Goal: Task Accomplishment & Management: Use online tool/utility

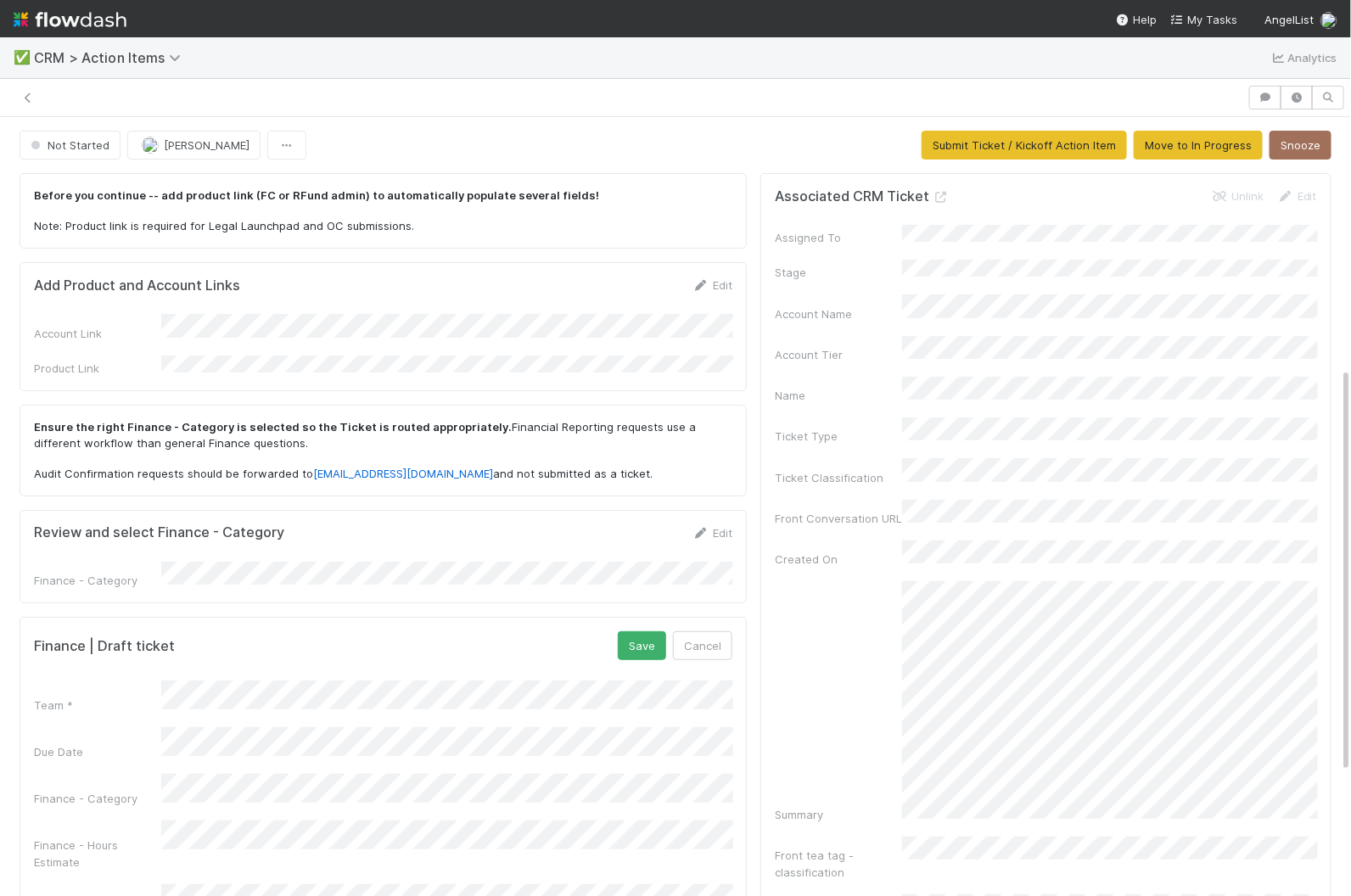
scroll to position [480, 0]
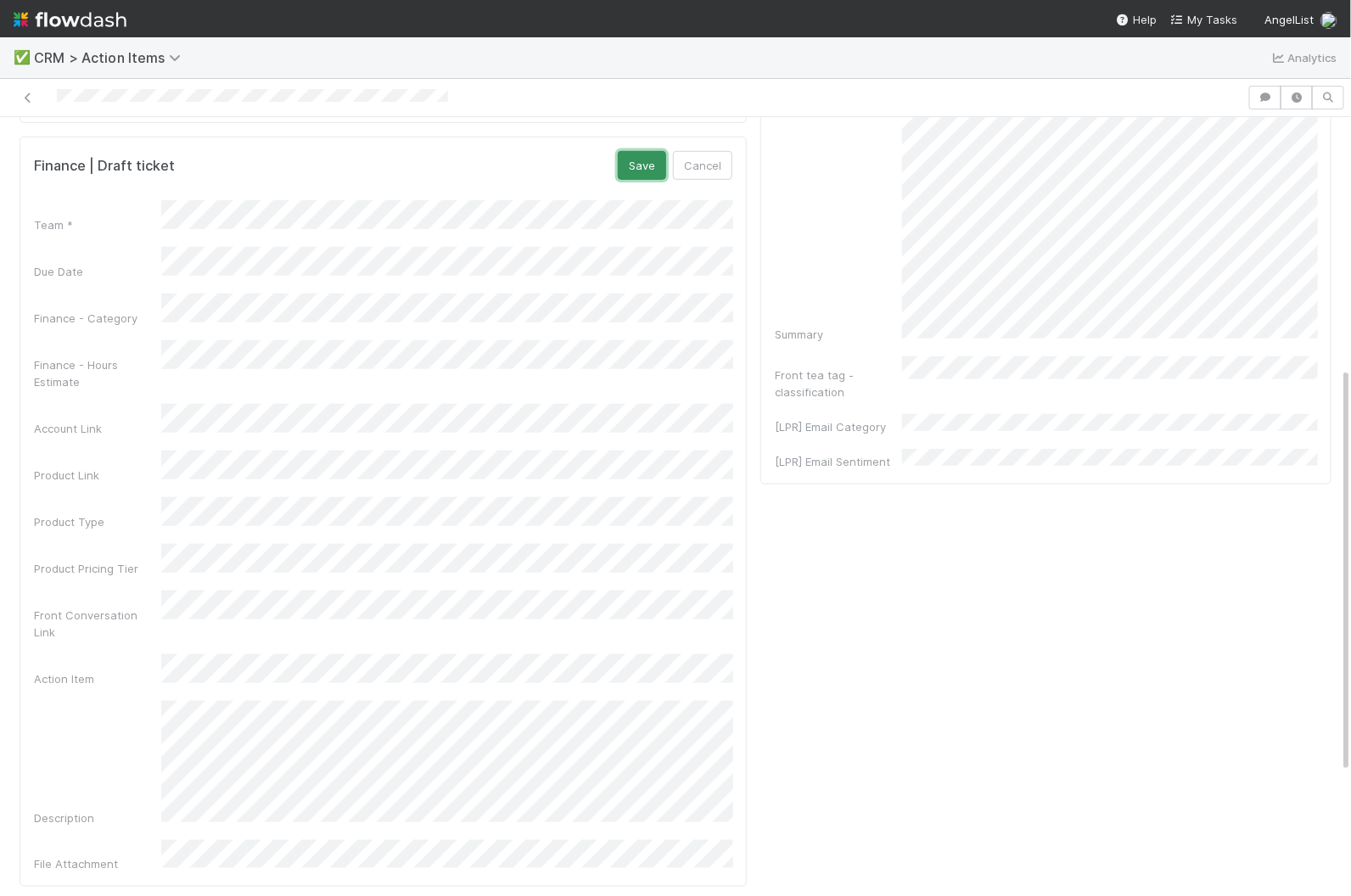
click at [642, 151] on button "Save" at bounding box center [642, 166] width 48 height 29
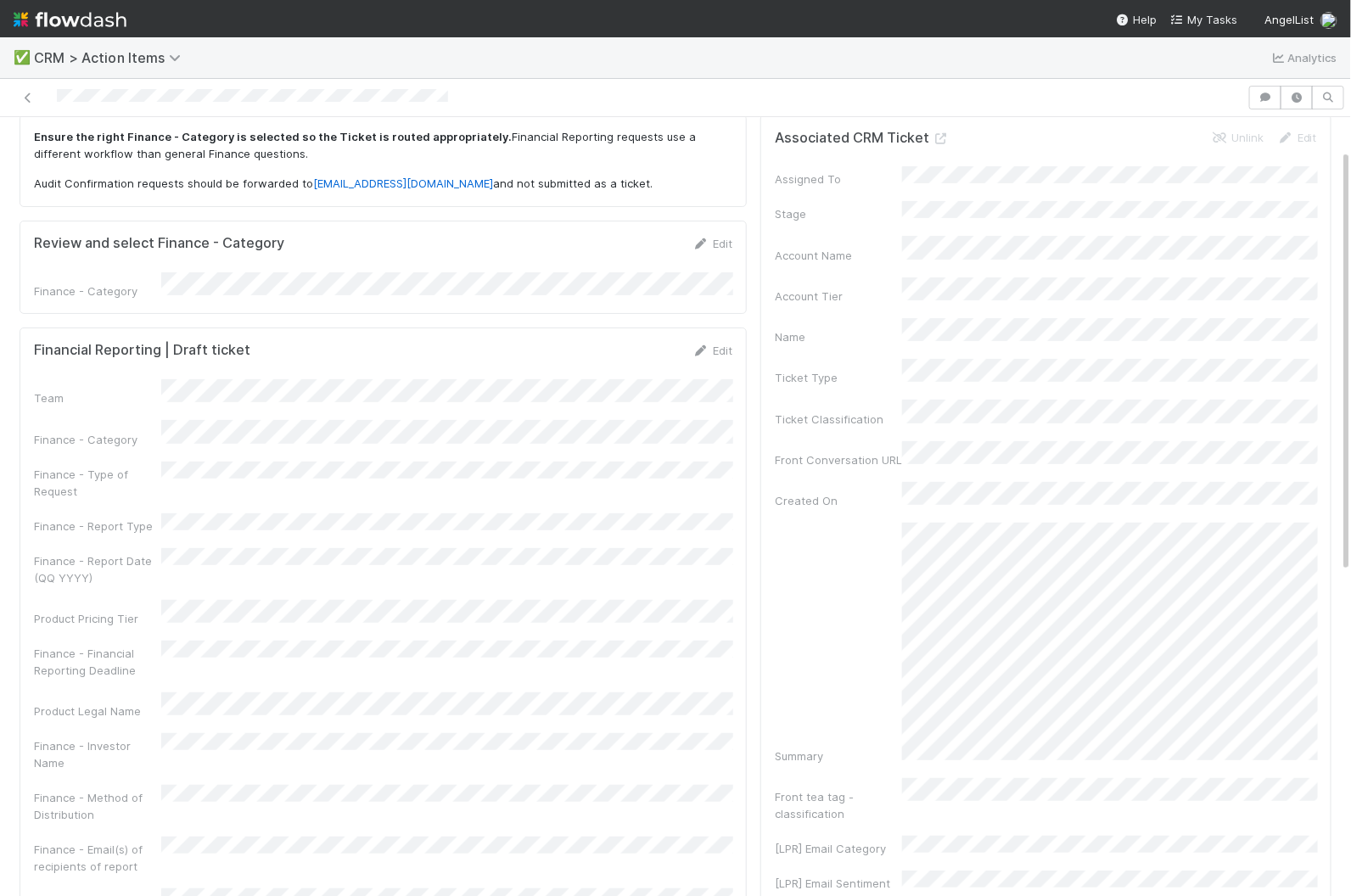
scroll to position [0, 0]
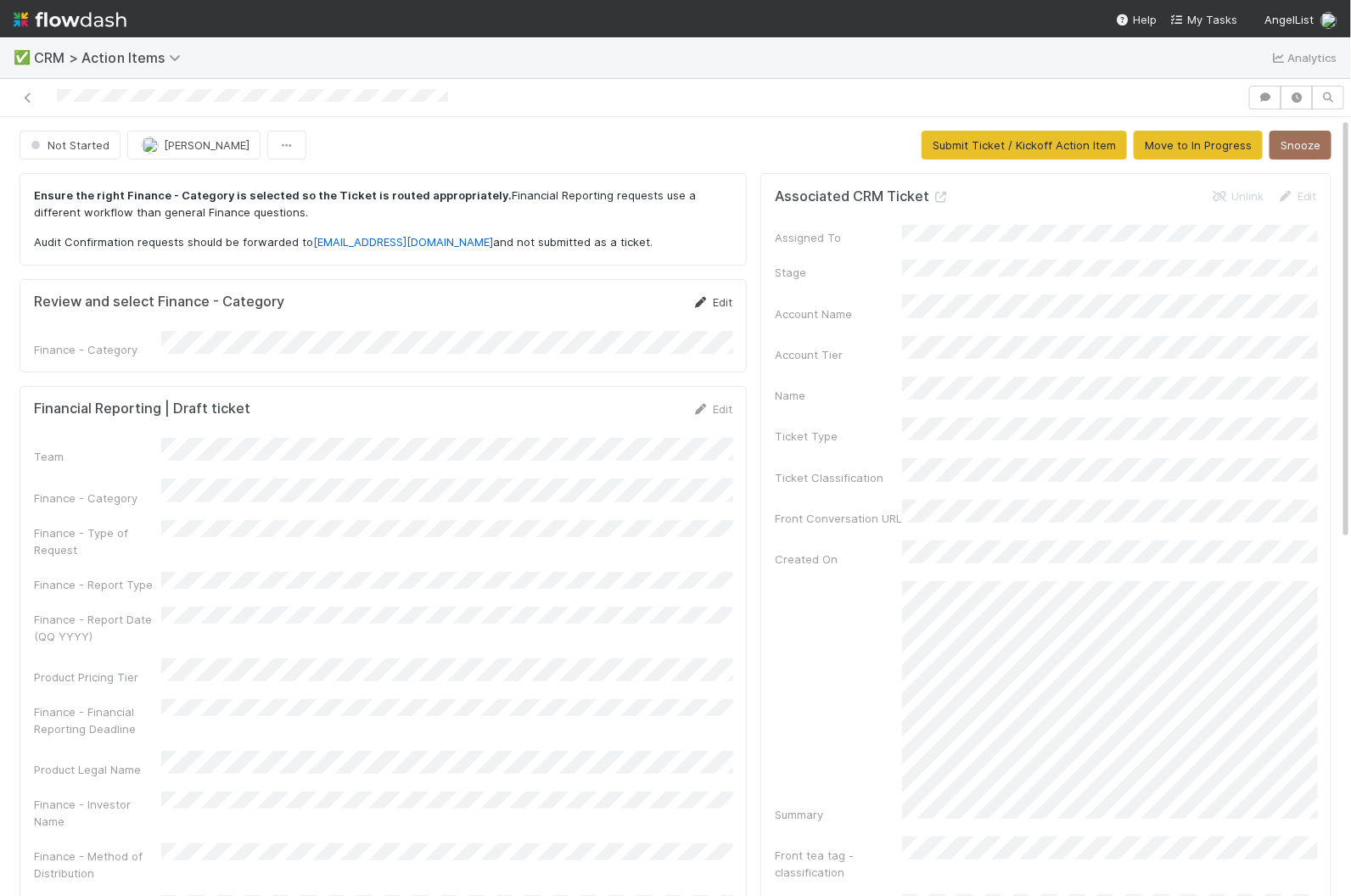
click at [705, 299] on icon at bounding box center [700, 303] width 17 height 11
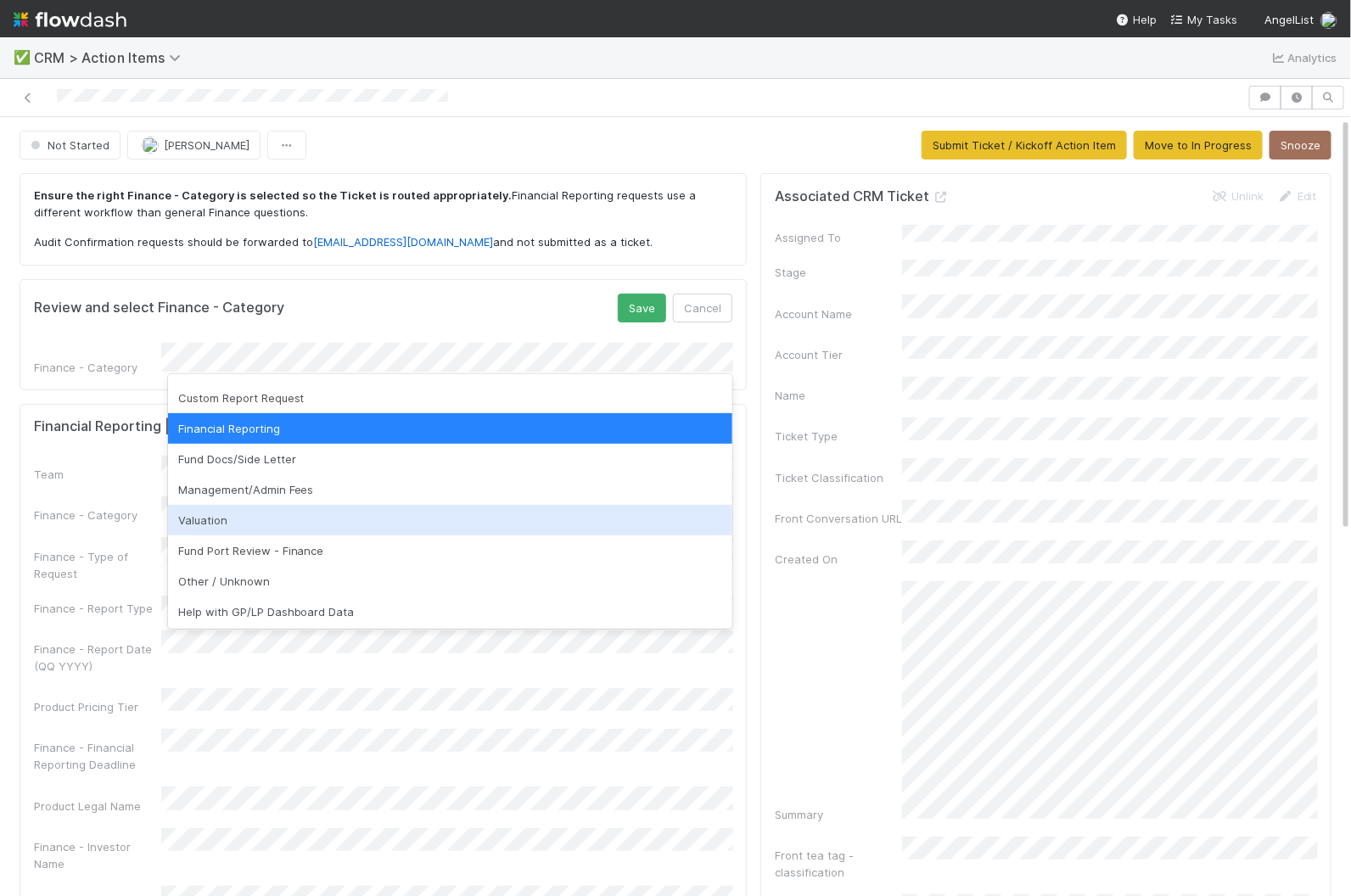
scroll to position [27, 0]
click at [437, 515] on div "Valuation" at bounding box center [450, 518] width 565 height 31
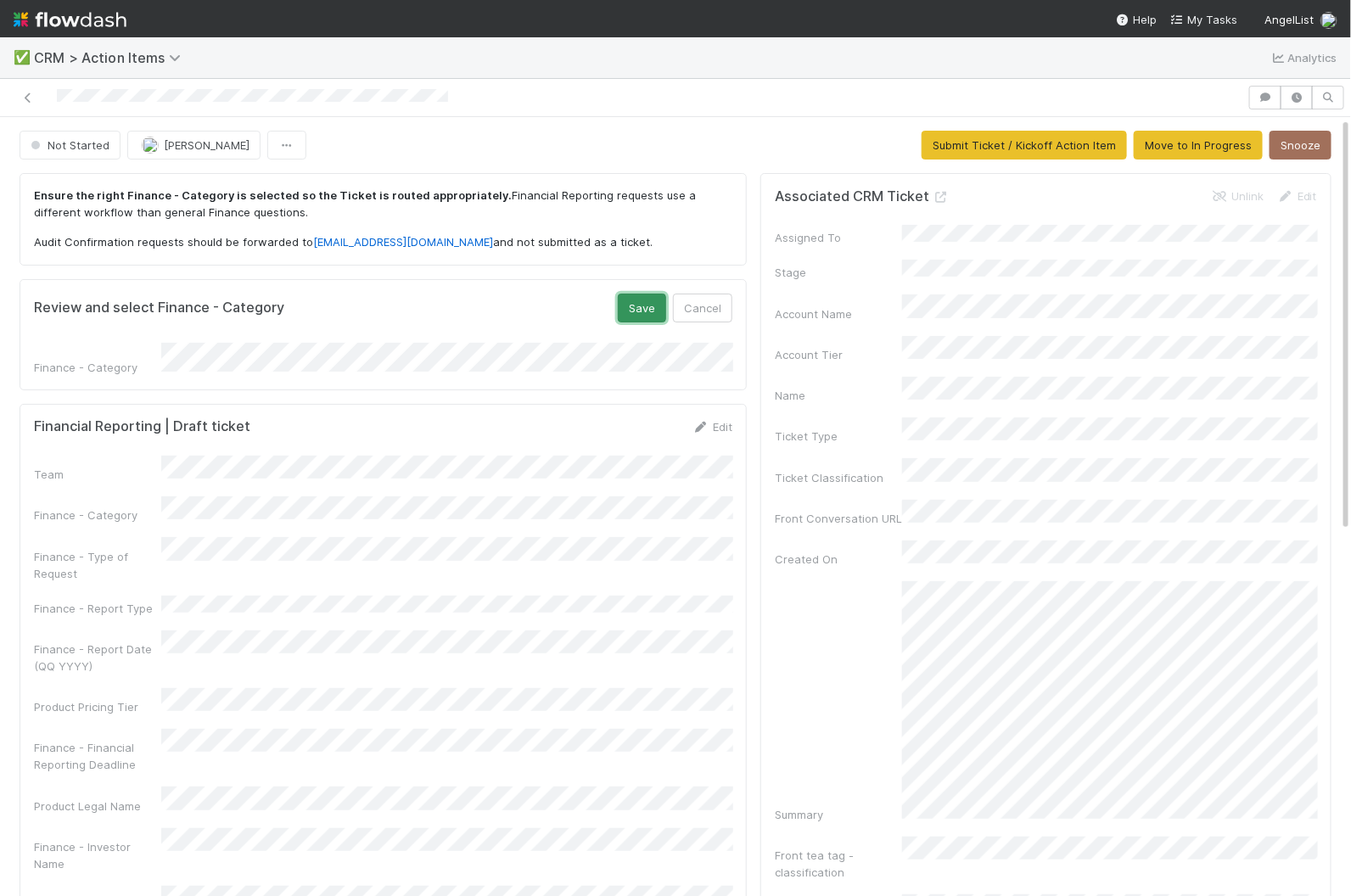
click at [648, 301] on button "Save" at bounding box center [642, 308] width 48 height 29
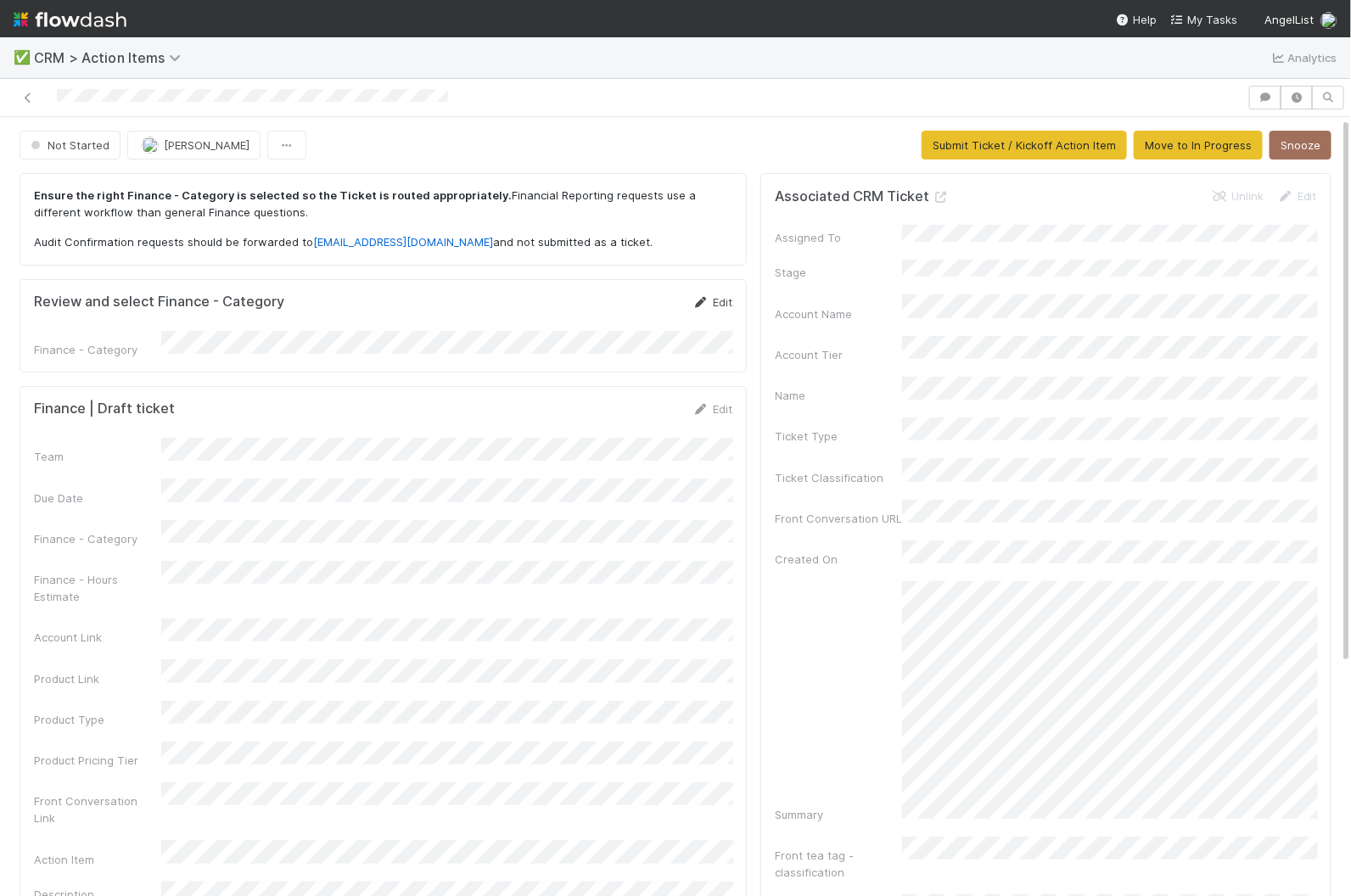
click at [709, 299] on icon at bounding box center [700, 303] width 17 height 11
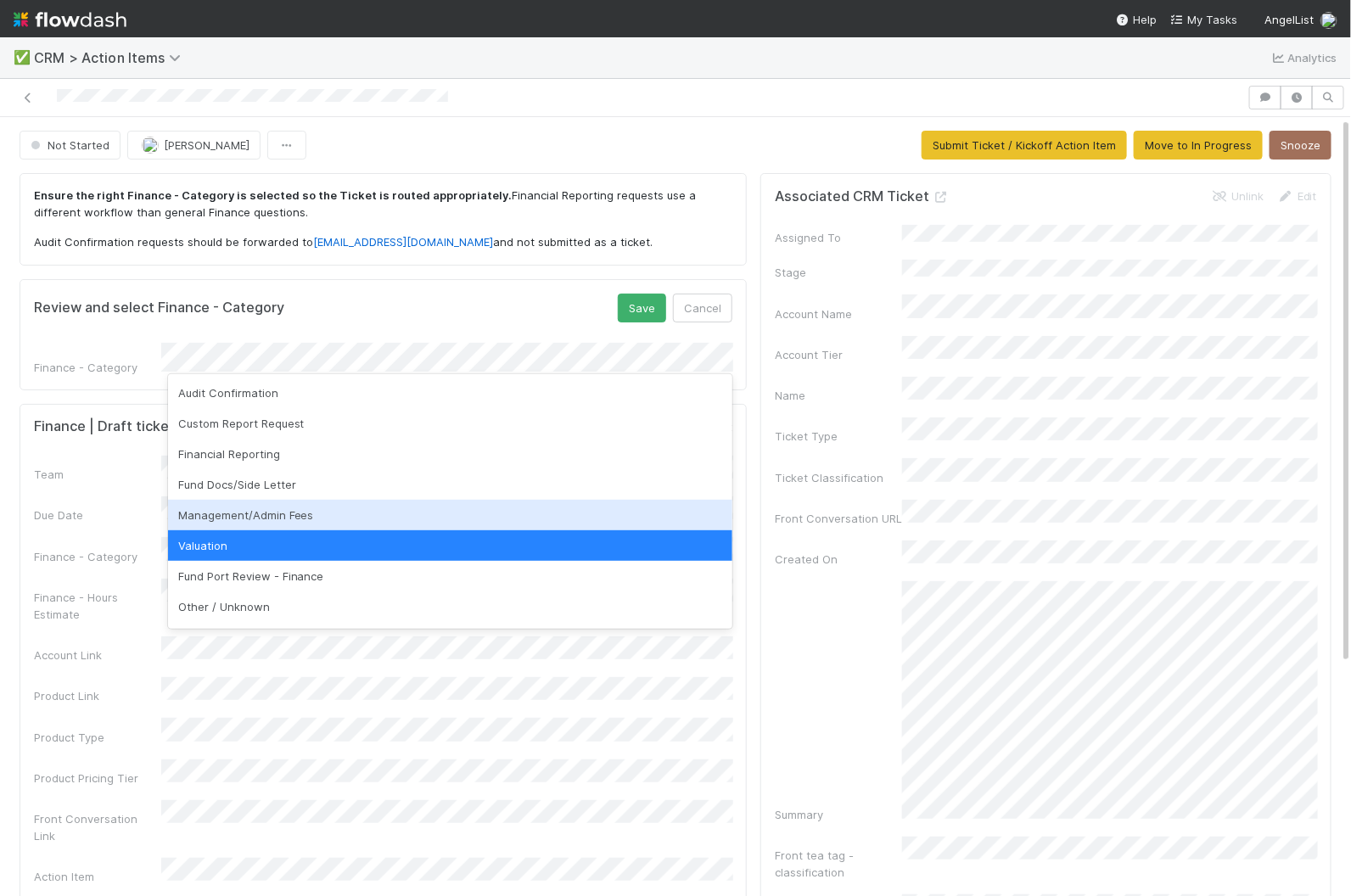
scroll to position [58, 0]
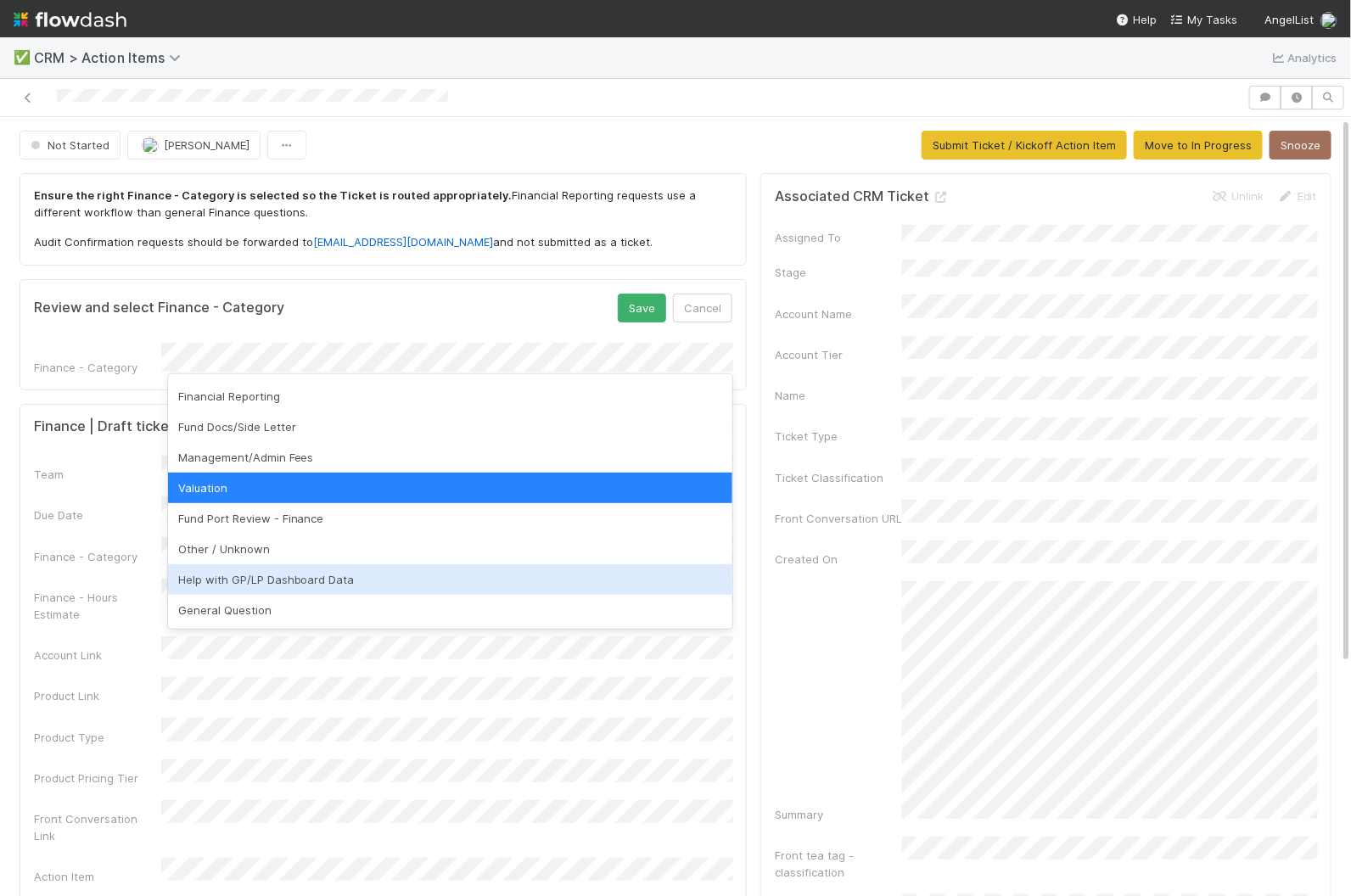
click at [471, 583] on div "Help with GP/LP Dashboard Data" at bounding box center [450, 580] width 565 height 31
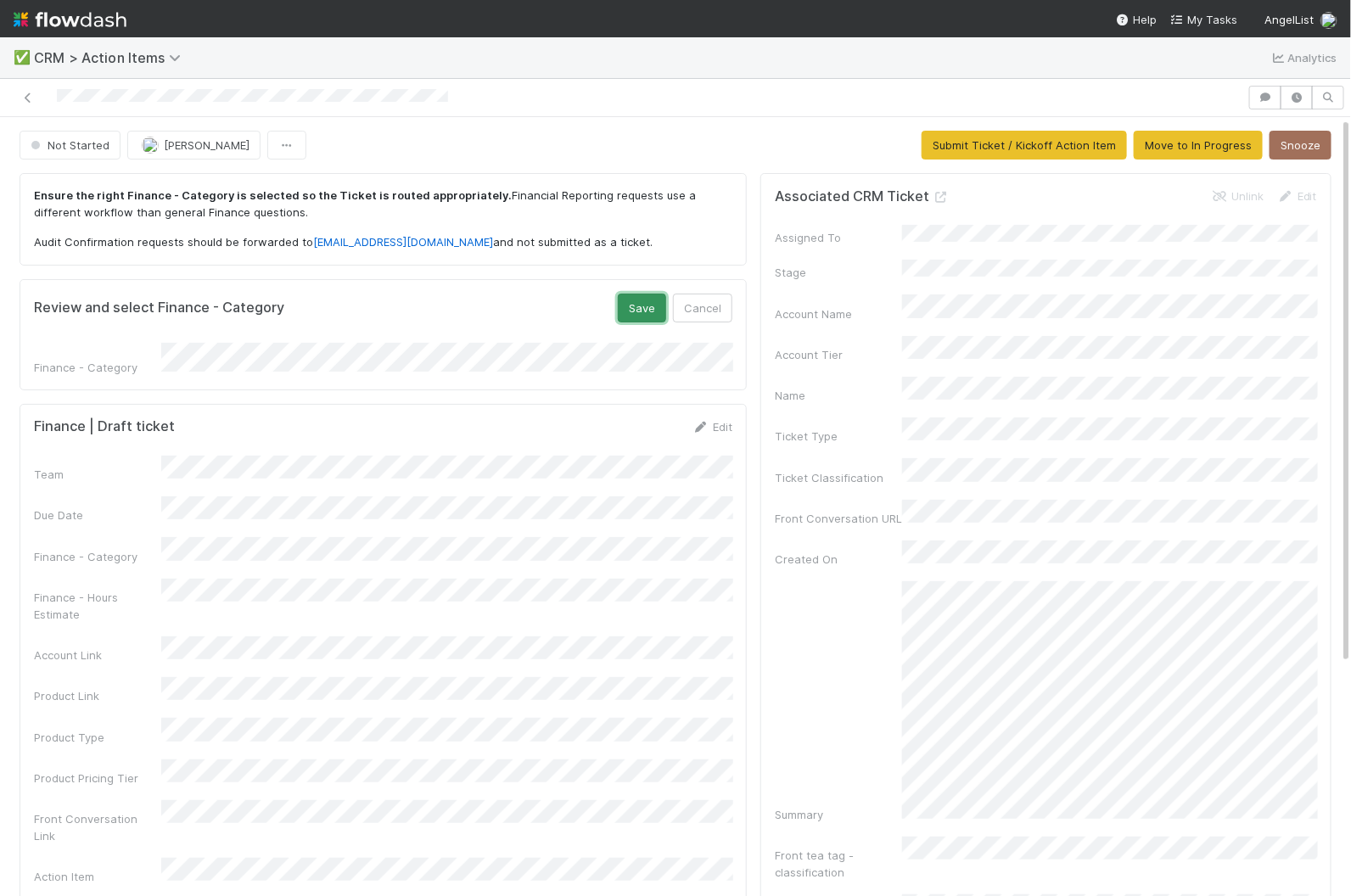
click at [653, 302] on button "Save" at bounding box center [642, 308] width 48 height 29
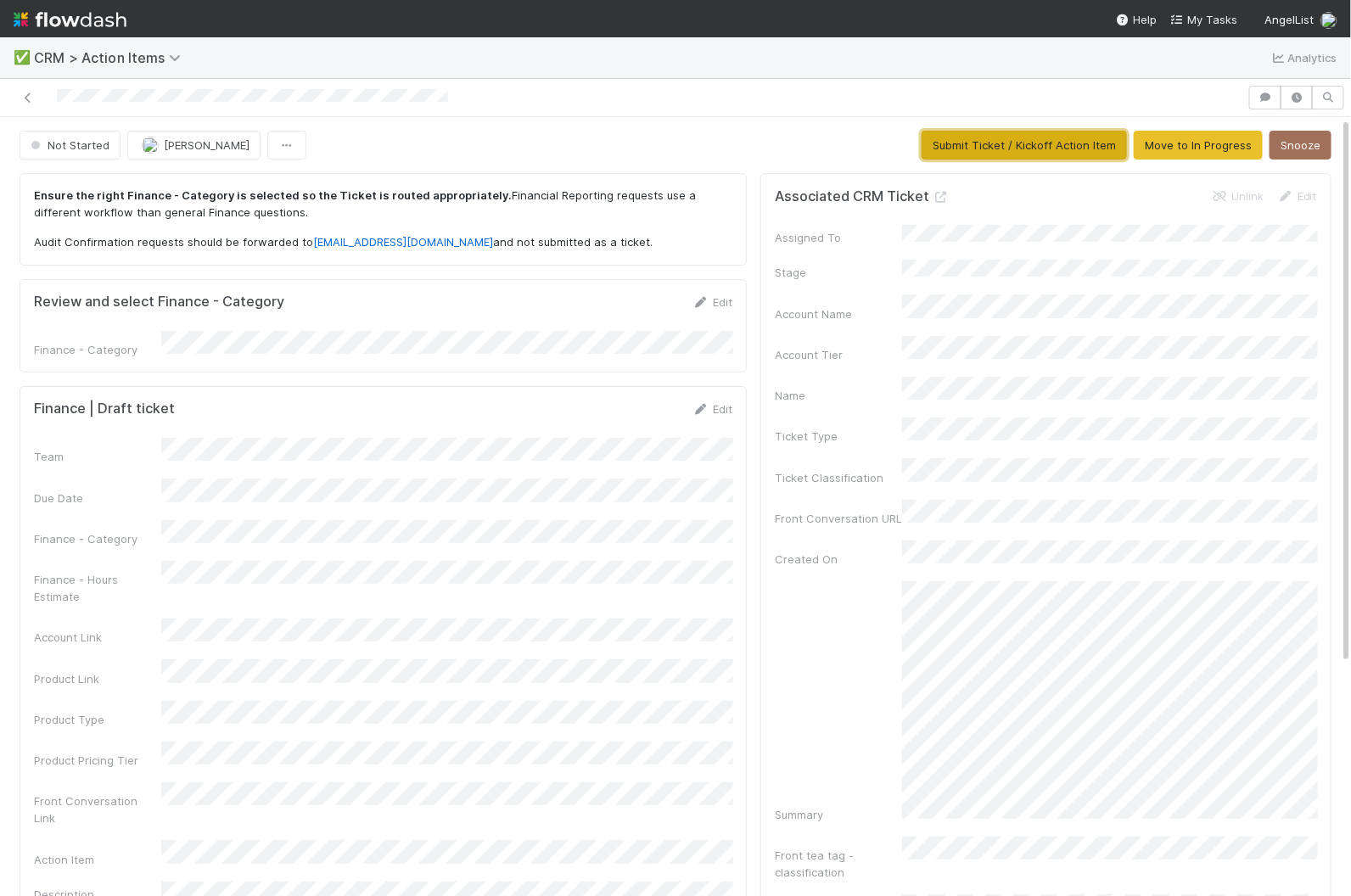
click at [1046, 140] on button "Submit Ticket / Kickoff Action Item" at bounding box center [1024, 145] width 206 height 29
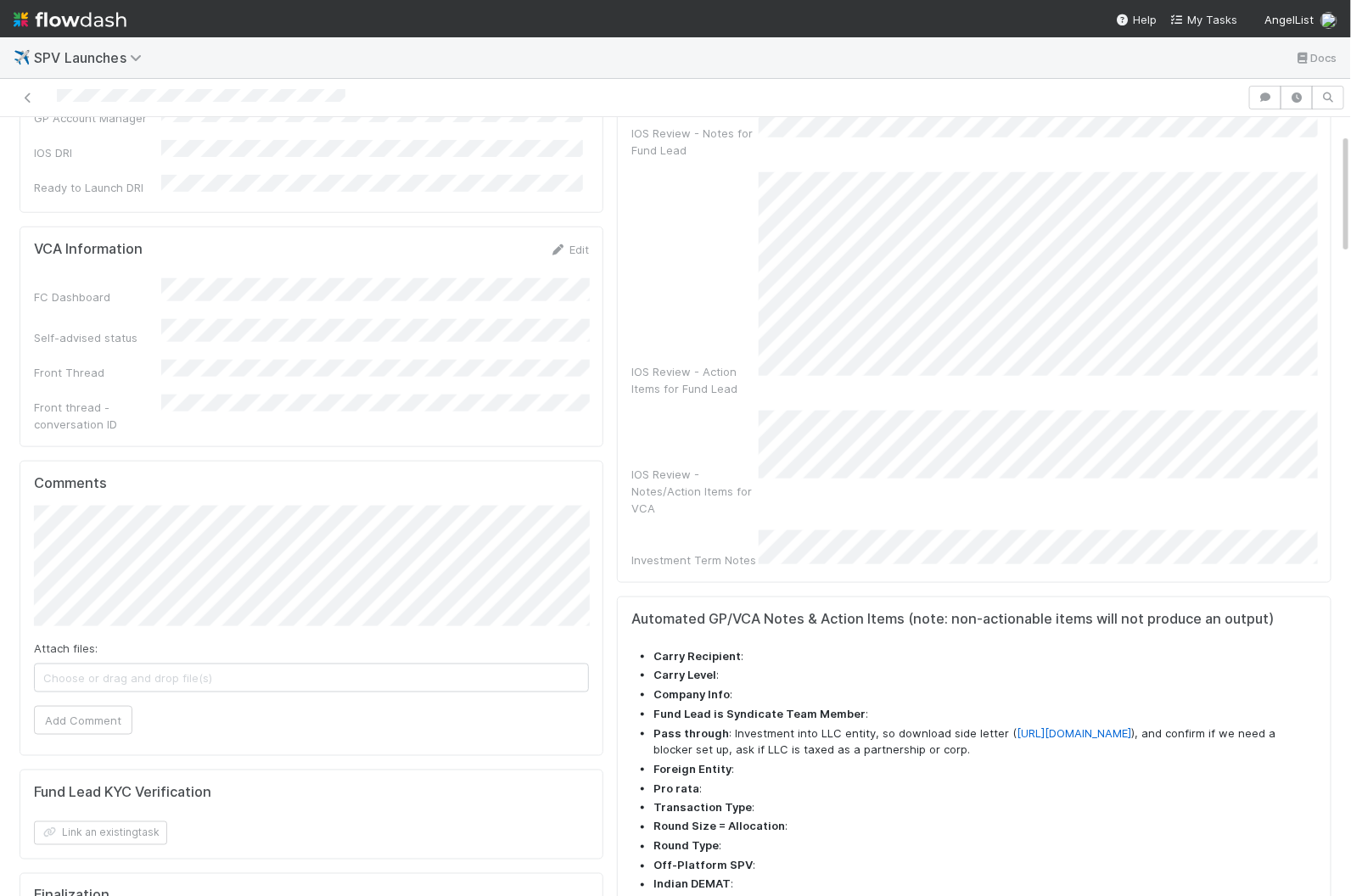
scroll to position [999, 0]
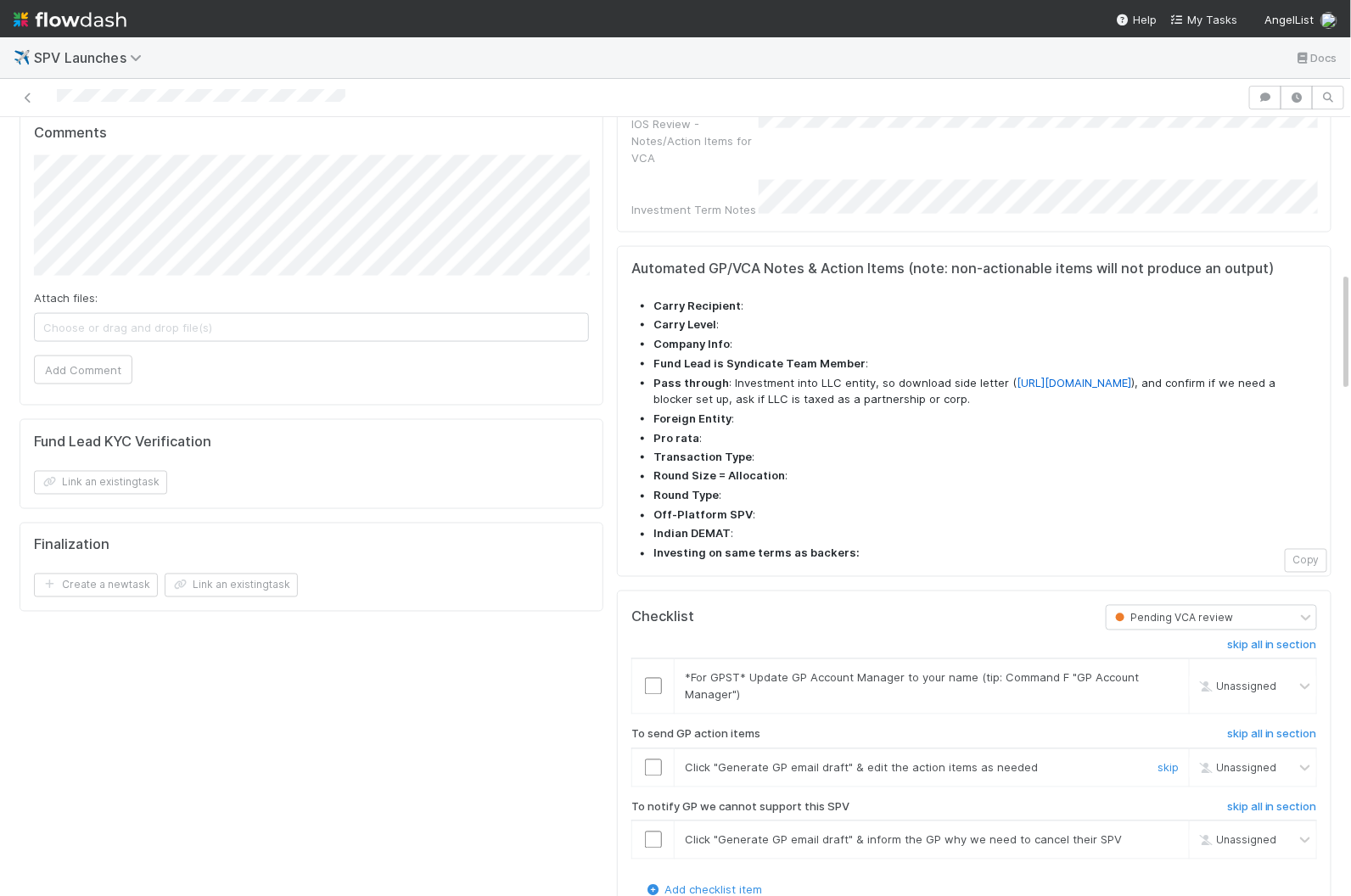
click at [657, 759] on input "checkbox" at bounding box center [653, 767] width 17 height 17
click at [658, 678] on input "checkbox" at bounding box center [653, 686] width 17 height 17
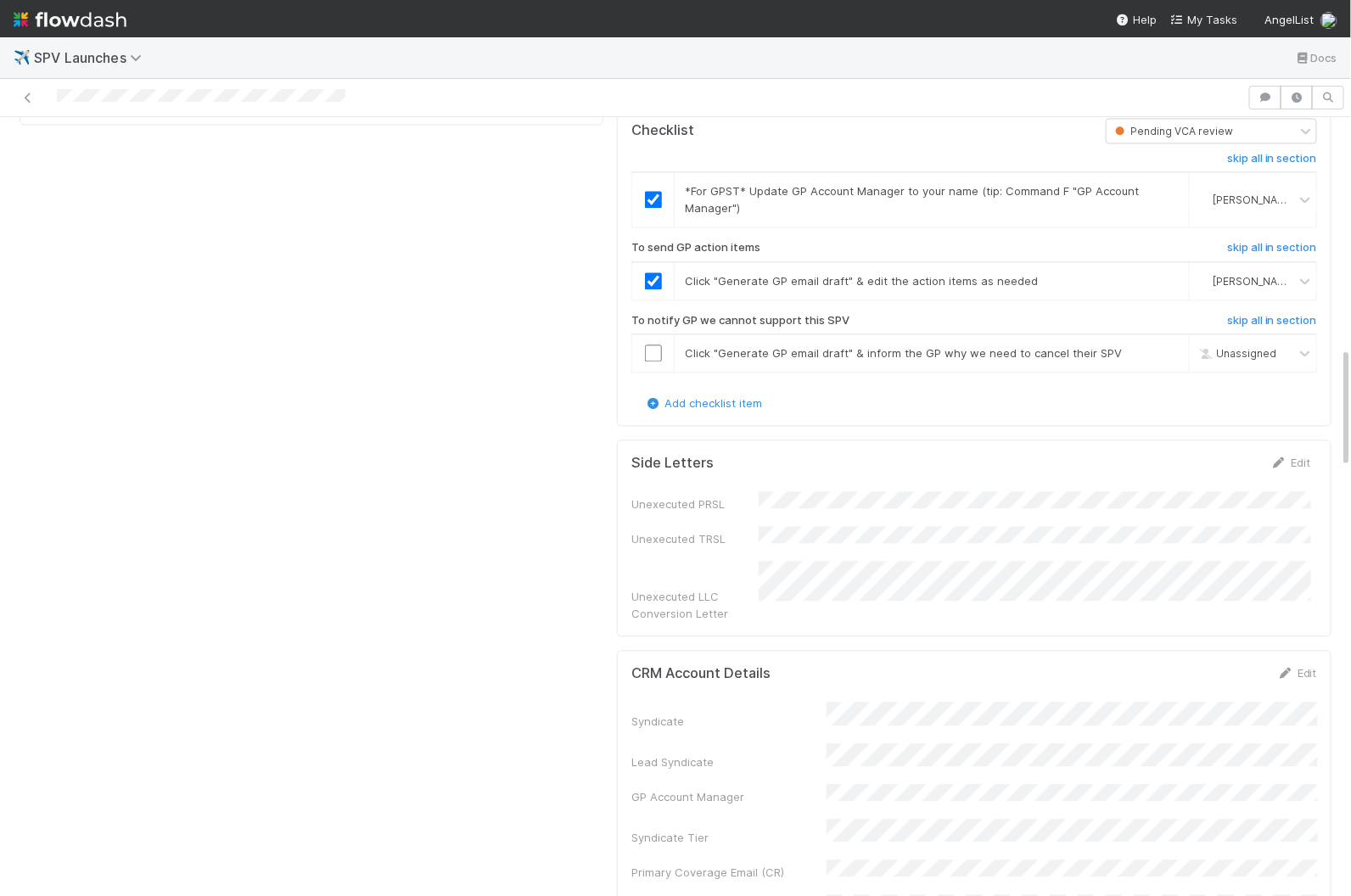
scroll to position [1491, 0]
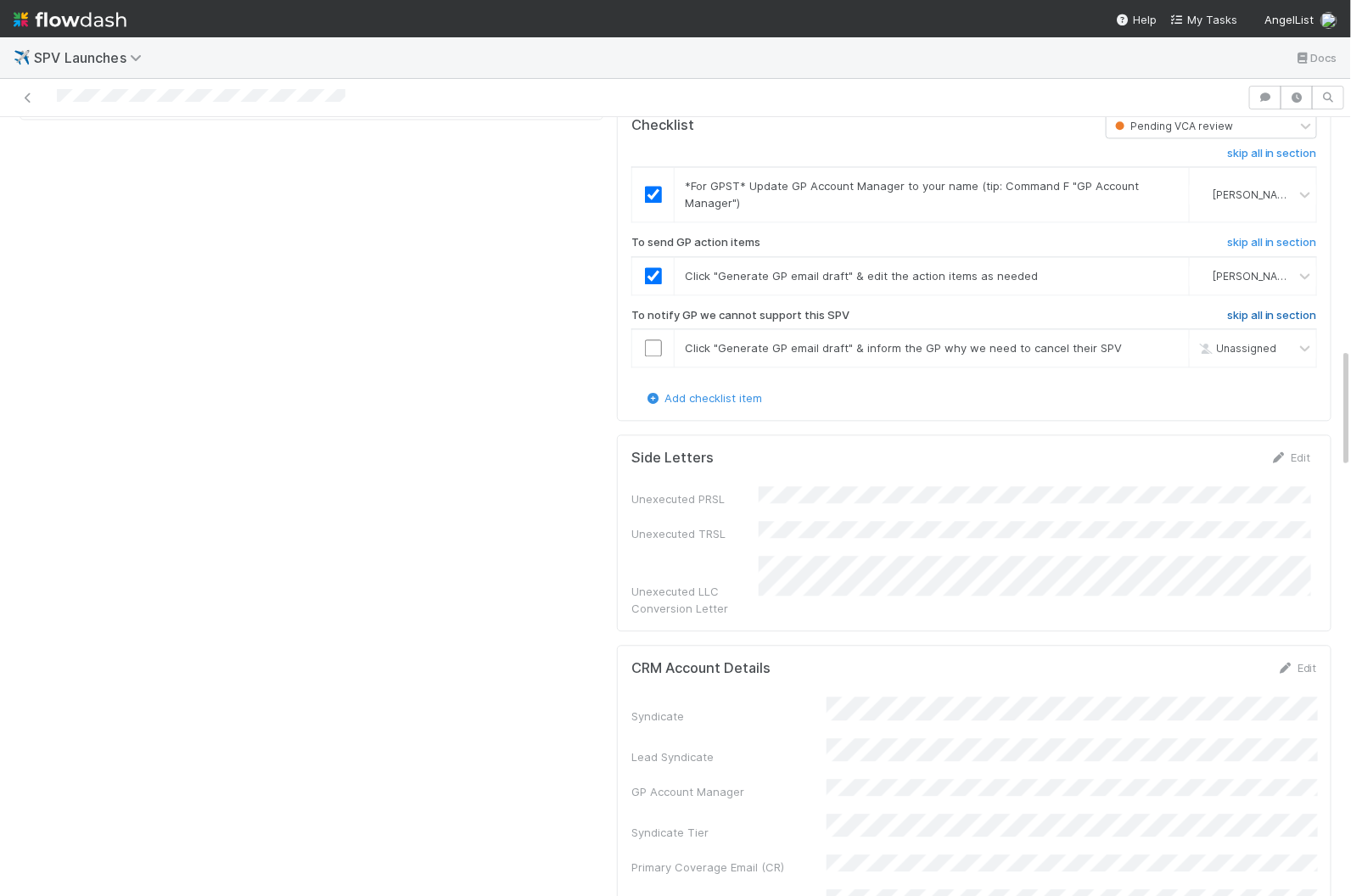
click at [1089, 309] on h6 "skip all in section" at bounding box center [1271, 315] width 90 height 14
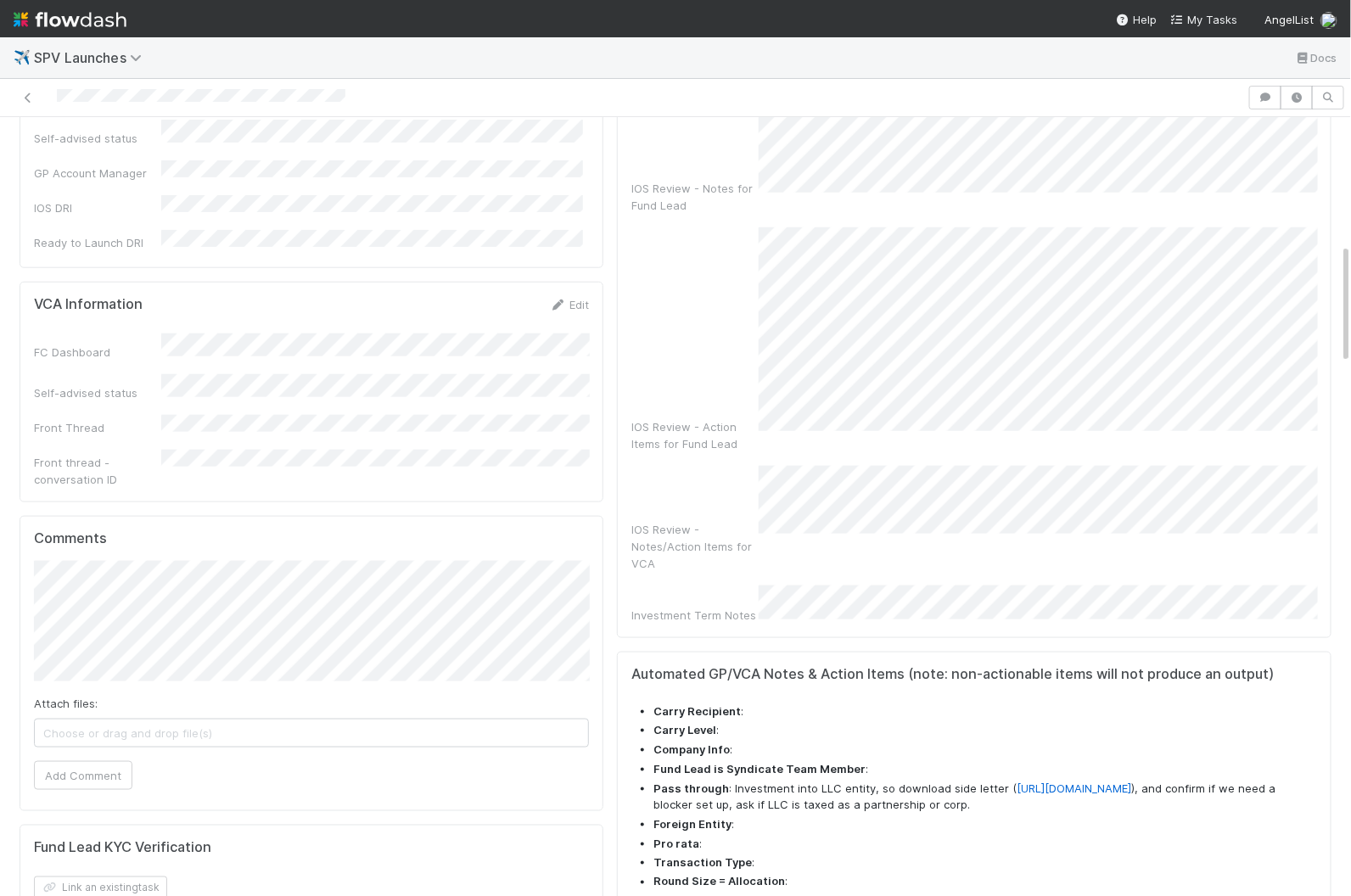
scroll to position [0, 0]
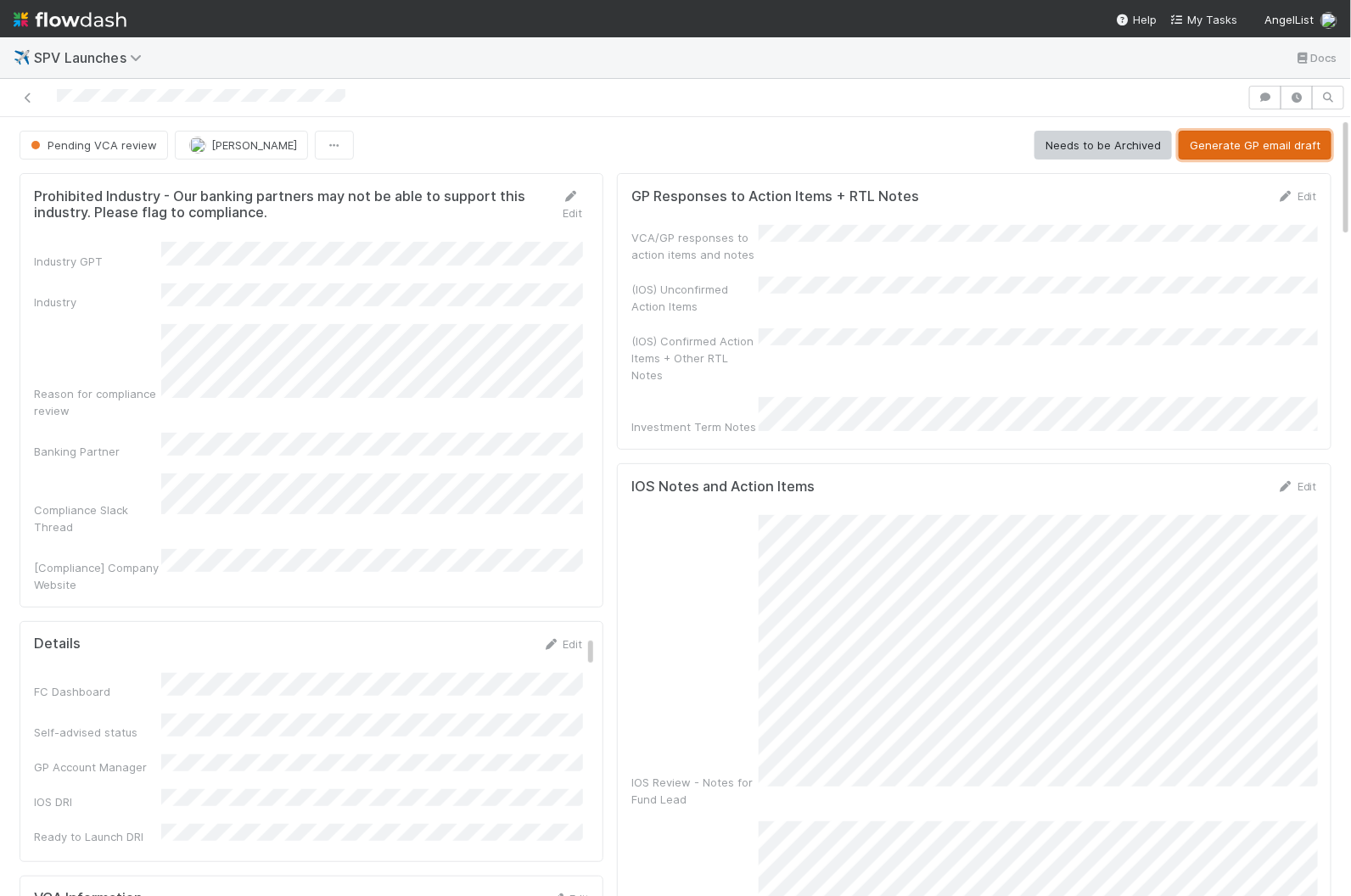
click at [1089, 135] on button "Generate GP email draft" at bounding box center [1255, 145] width 153 height 29
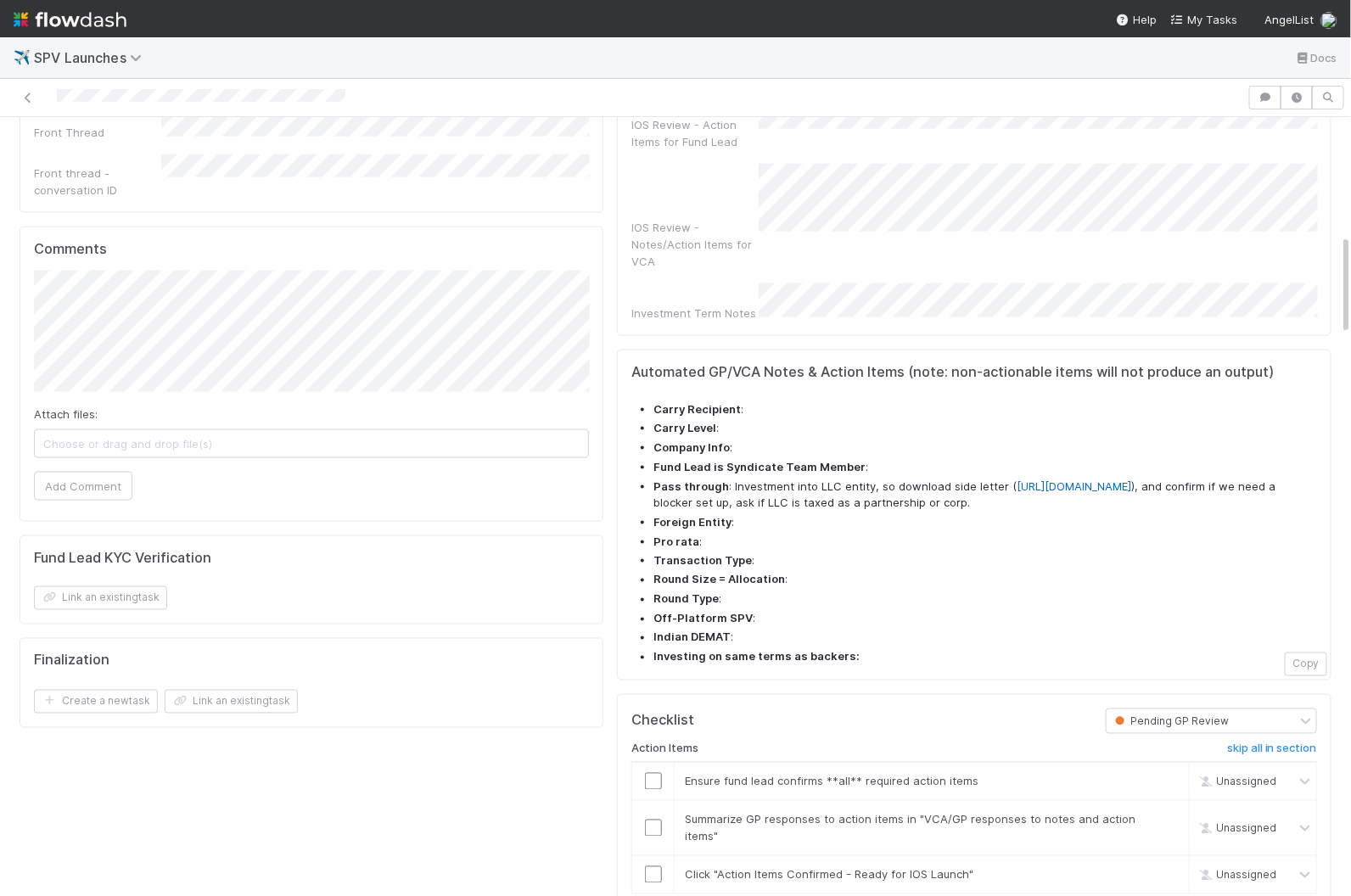
scroll to position [913, 0]
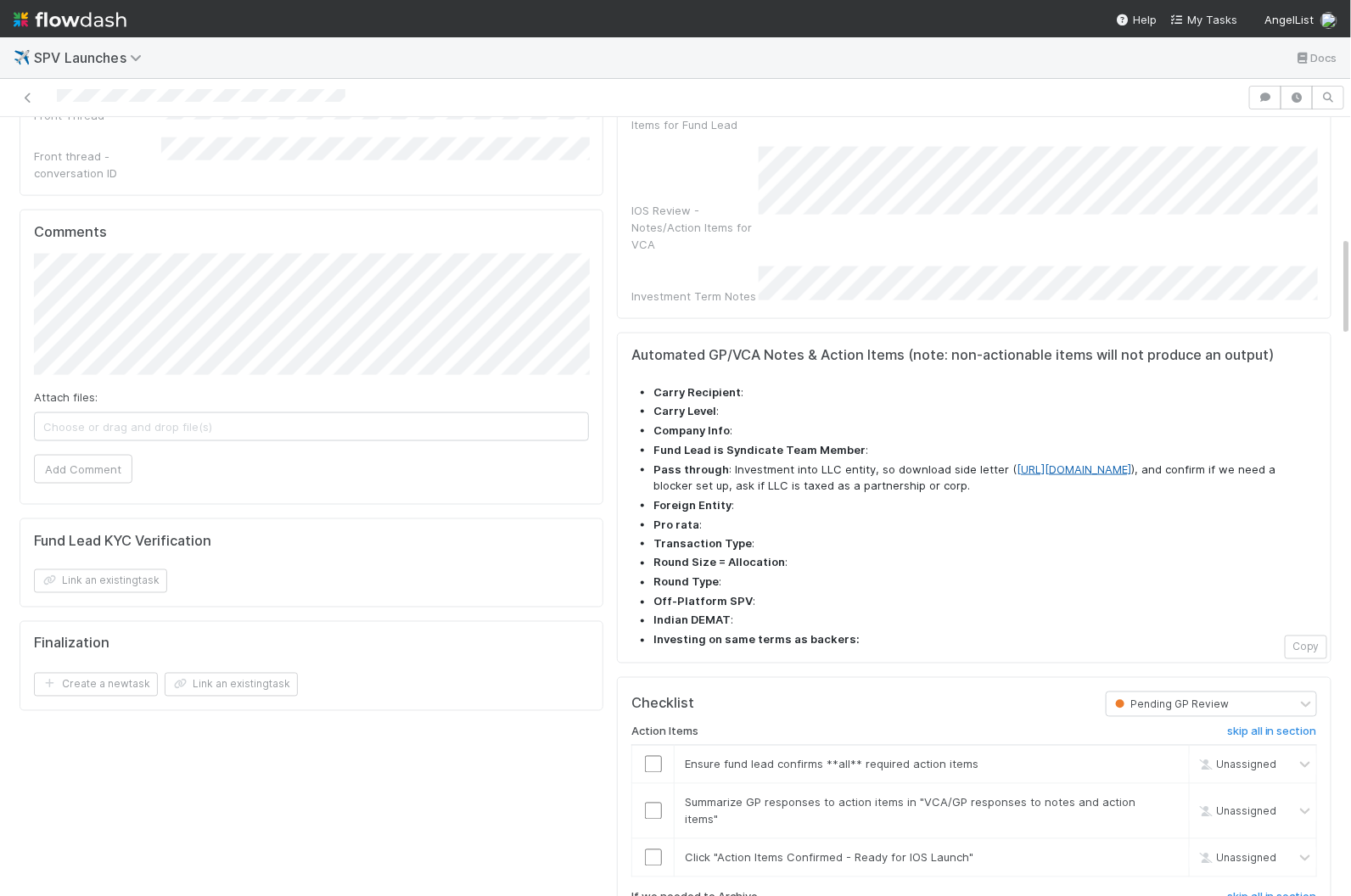
click at [1017, 462] on link "https://docs.google.com/feeds/download/documents/export/Export?id=10YGAUX_016hG…" at bounding box center [1074, 468] width 114 height 14
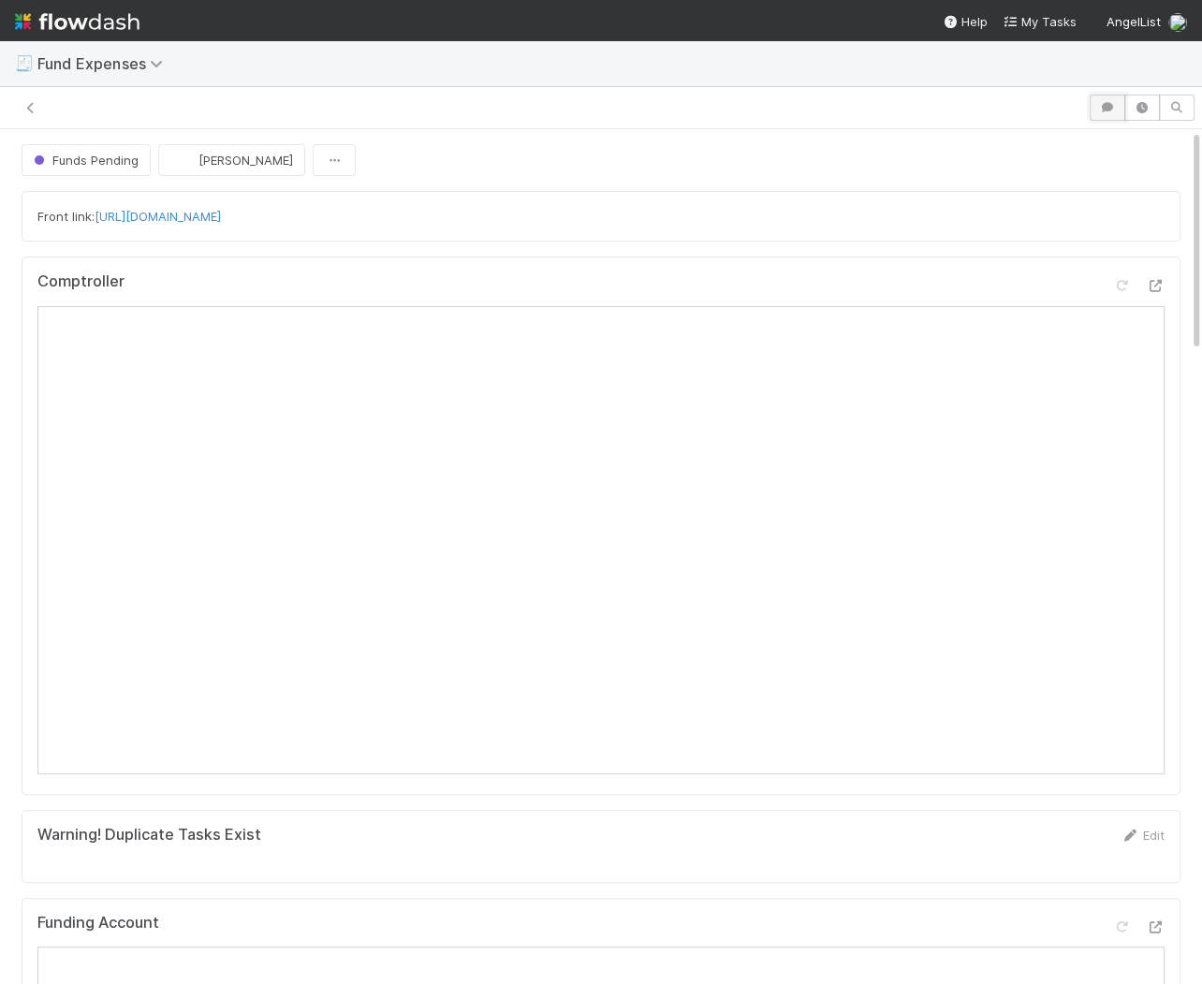
click at [1106, 111] on icon "button" at bounding box center [1107, 107] width 19 height 11
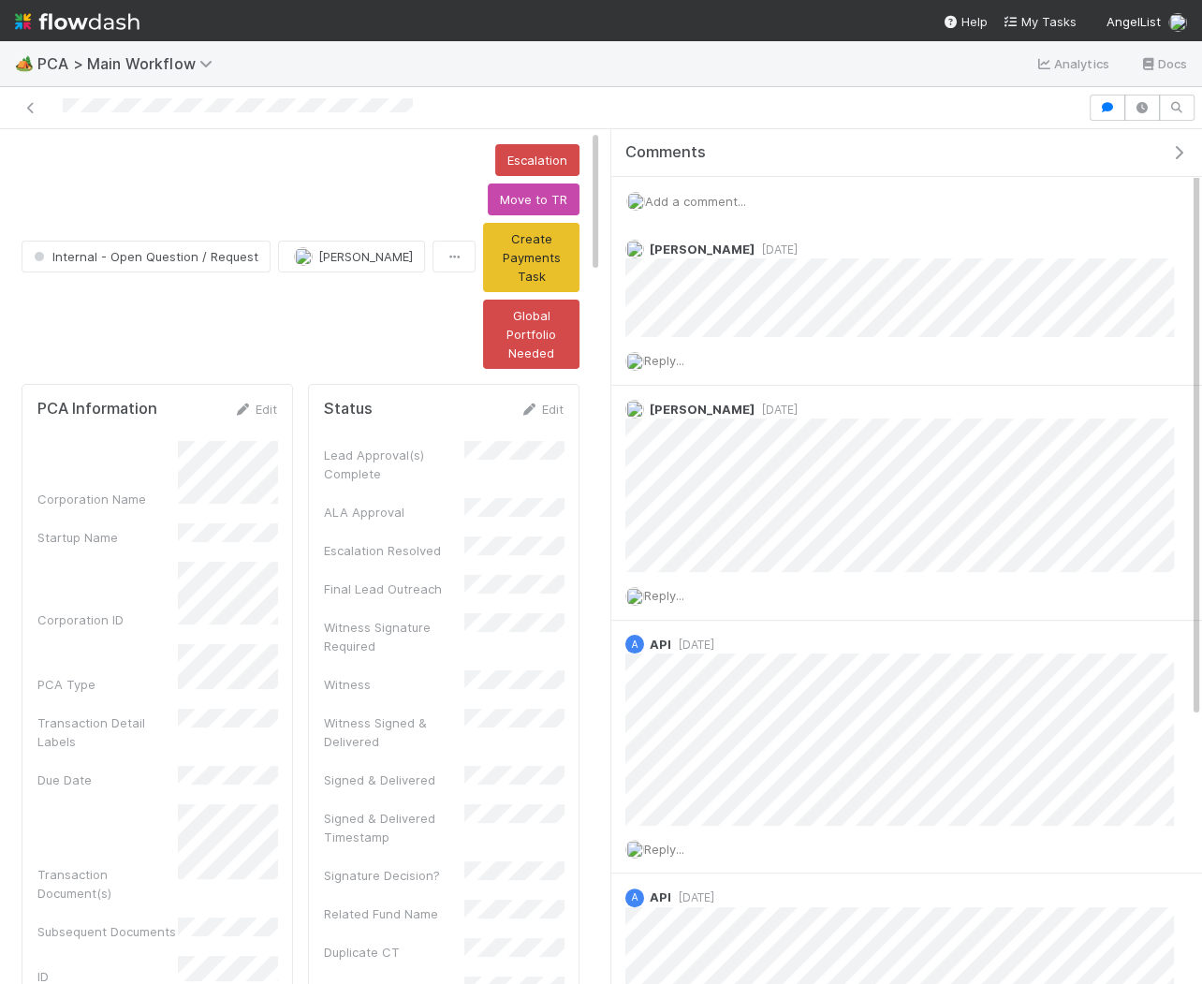
click at [719, 200] on span "Add a comment..." at bounding box center [695, 201] width 101 height 15
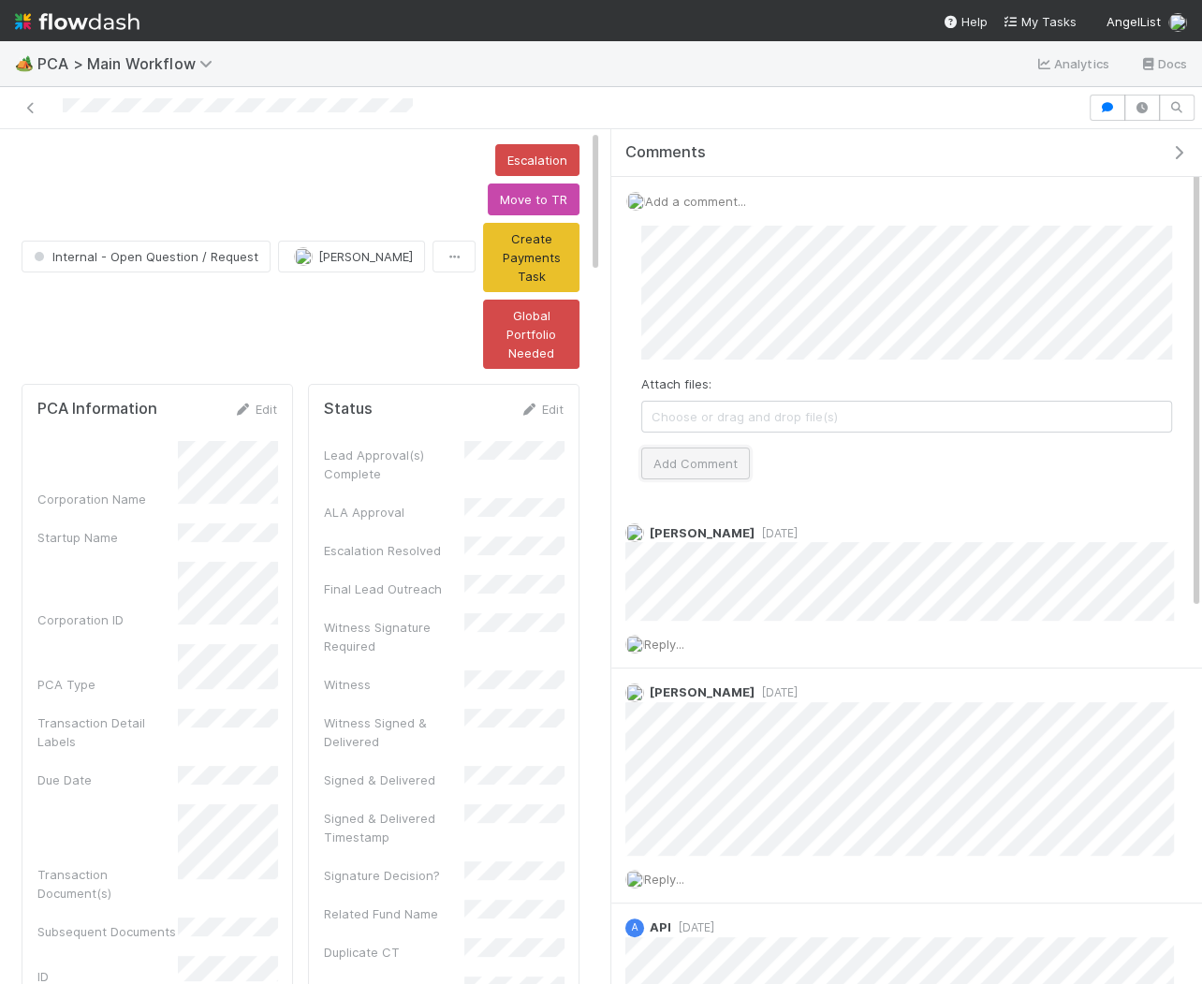
click at [718, 465] on button "Add Comment" at bounding box center [695, 464] width 109 height 32
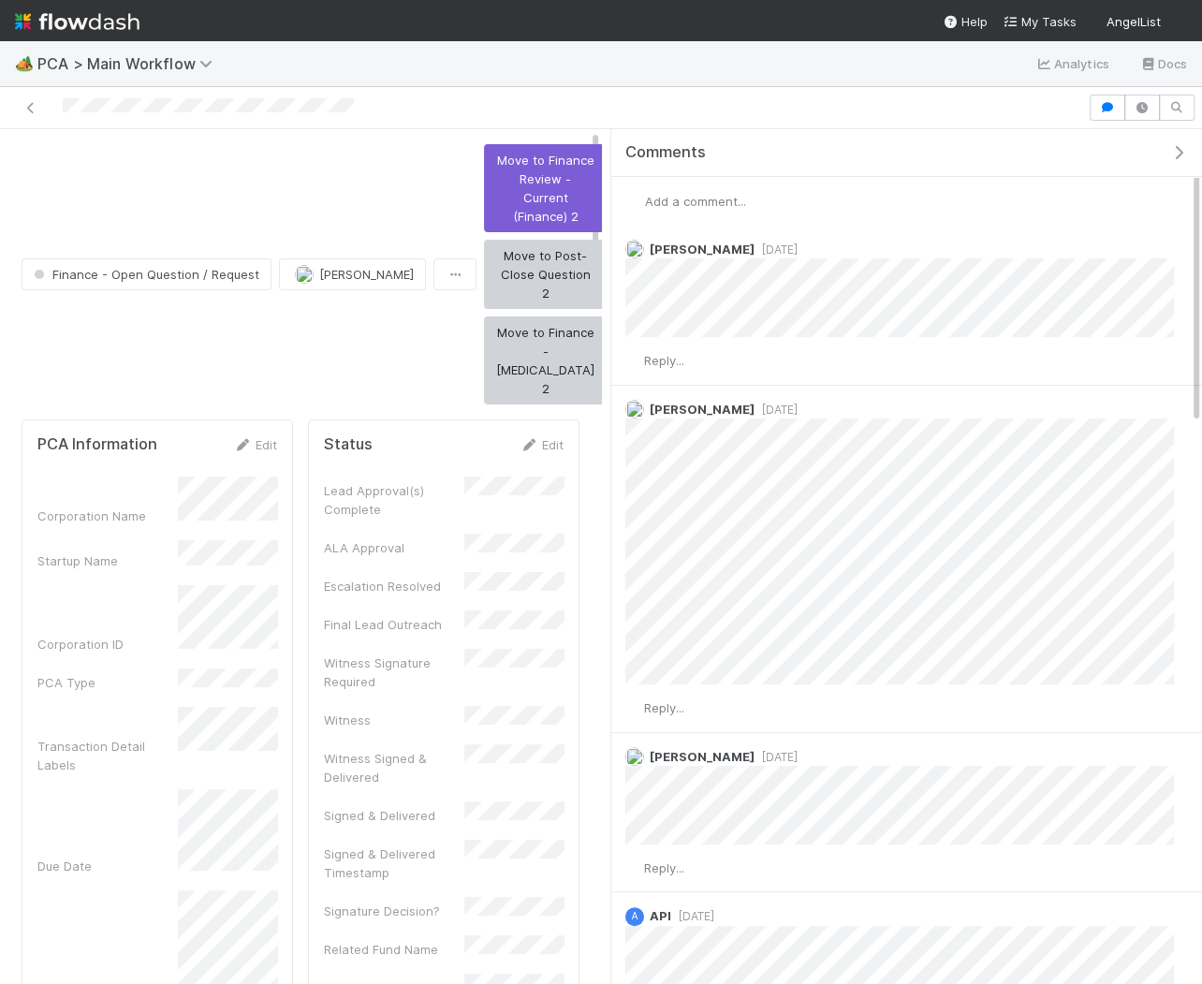
click at [703, 197] on span "Add a comment..." at bounding box center [695, 201] width 101 height 15
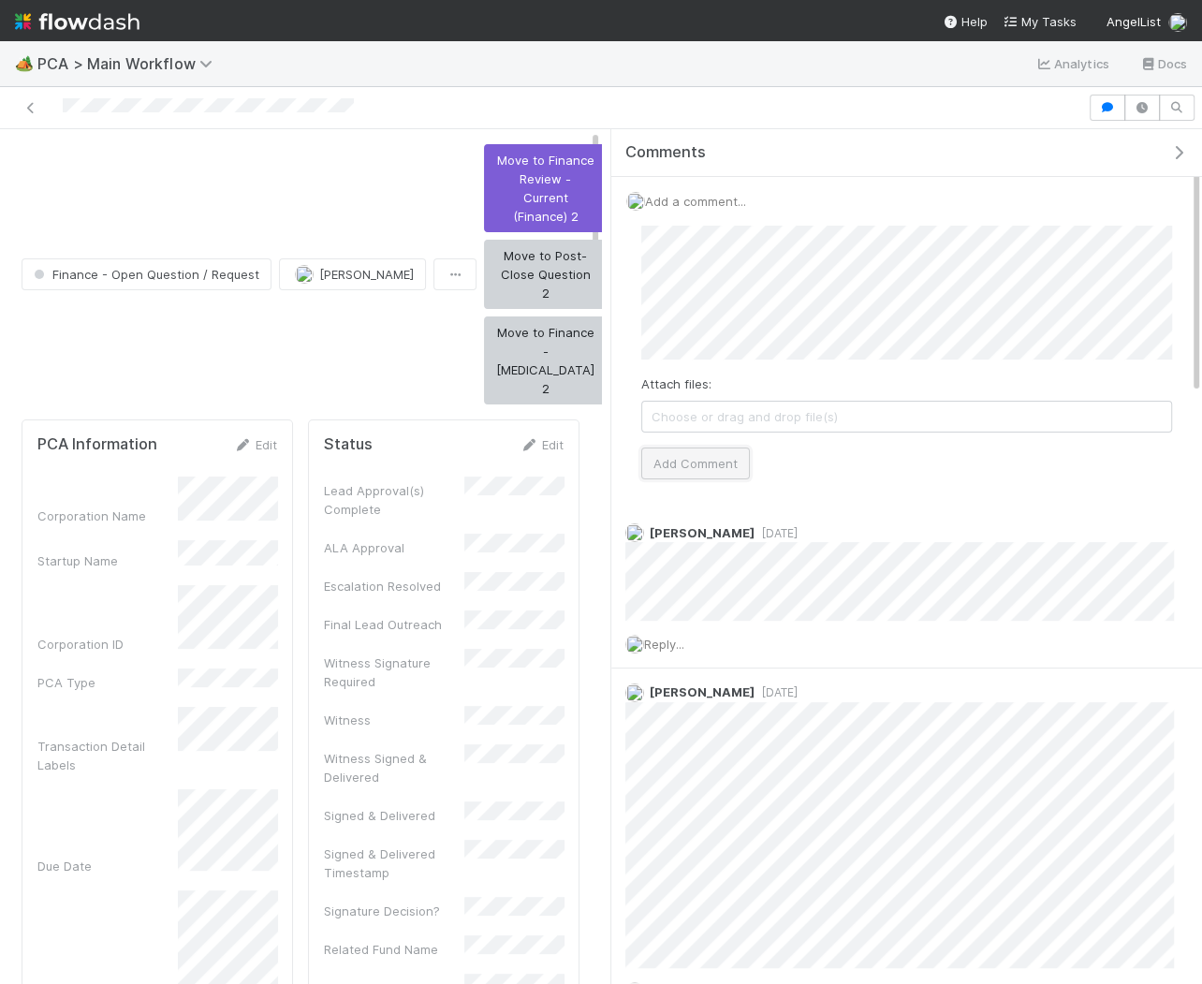
click at [695, 471] on button "Add Comment" at bounding box center [695, 464] width 109 height 32
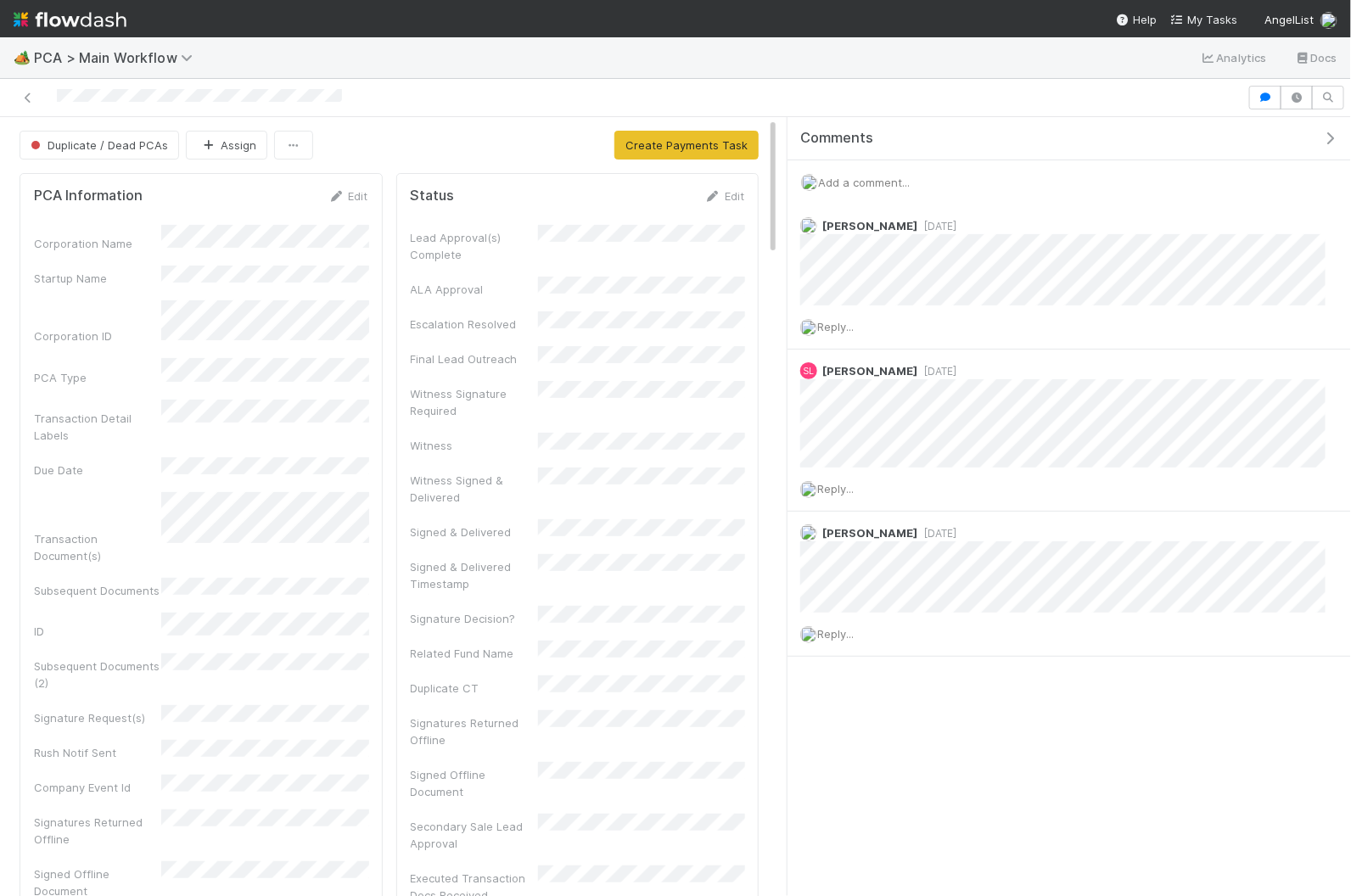
click at [1327, 140] on icon "button" at bounding box center [1329, 138] width 17 height 14
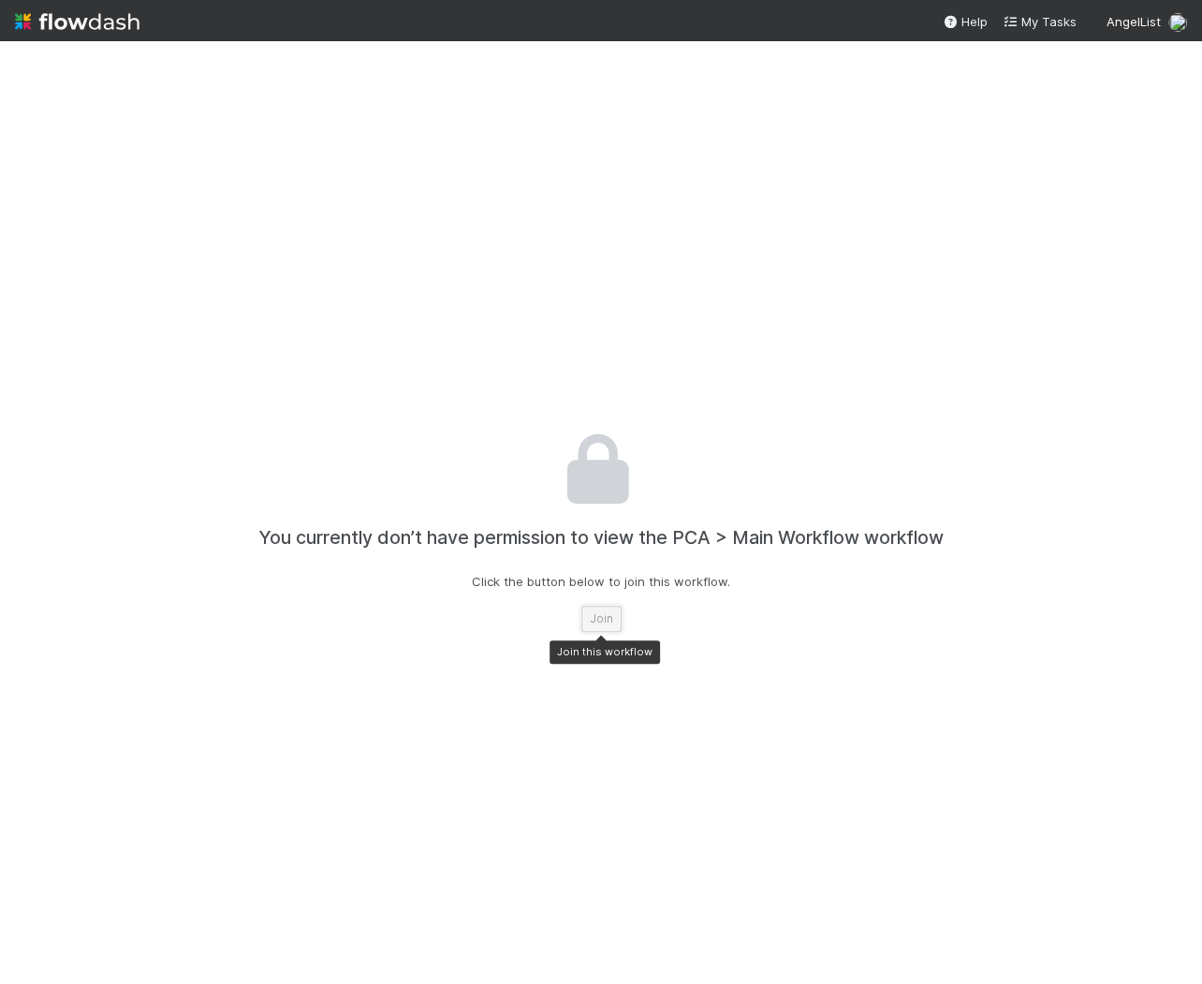
click at [602, 614] on button "Join" at bounding box center [602, 619] width 40 height 26
